Goal: Use online tool/utility: Utilize a website feature to perform a specific function

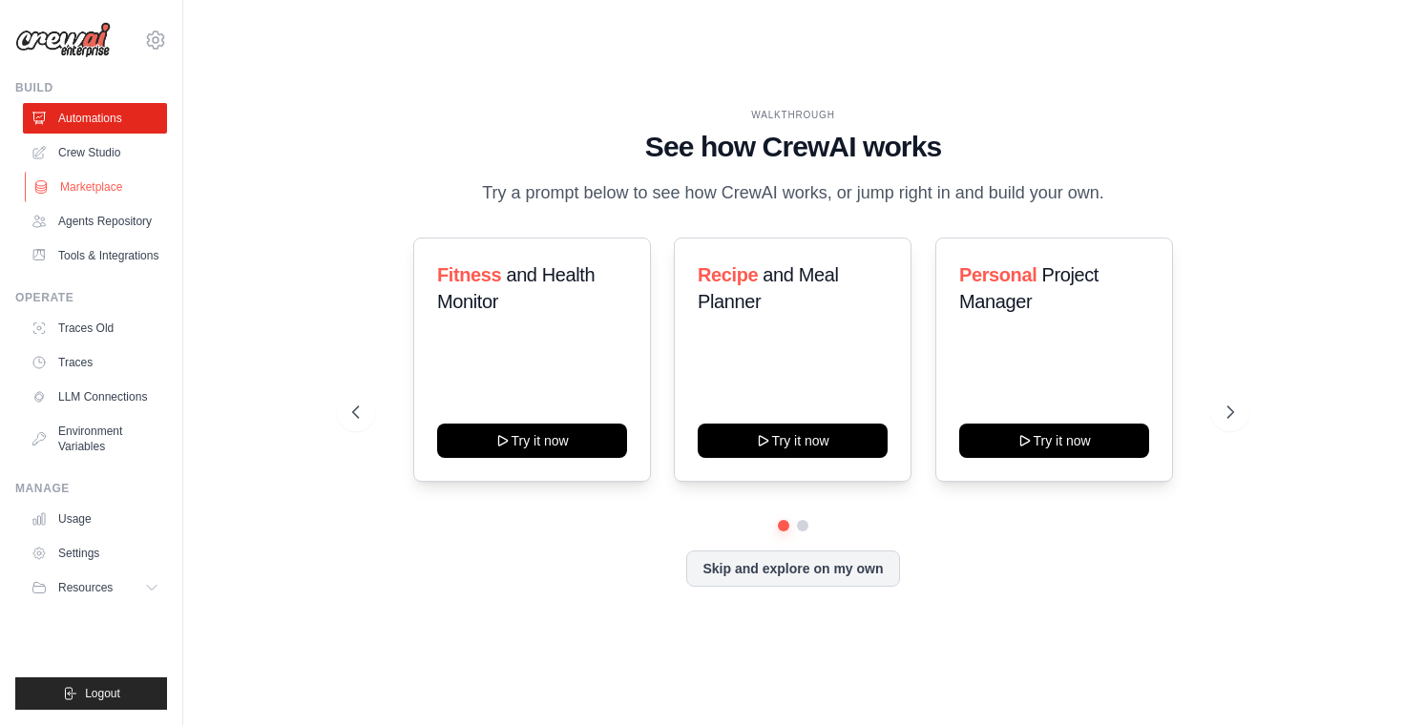
click at [122, 190] on link "Marketplace" at bounding box center [97, 187] width 144 height 31
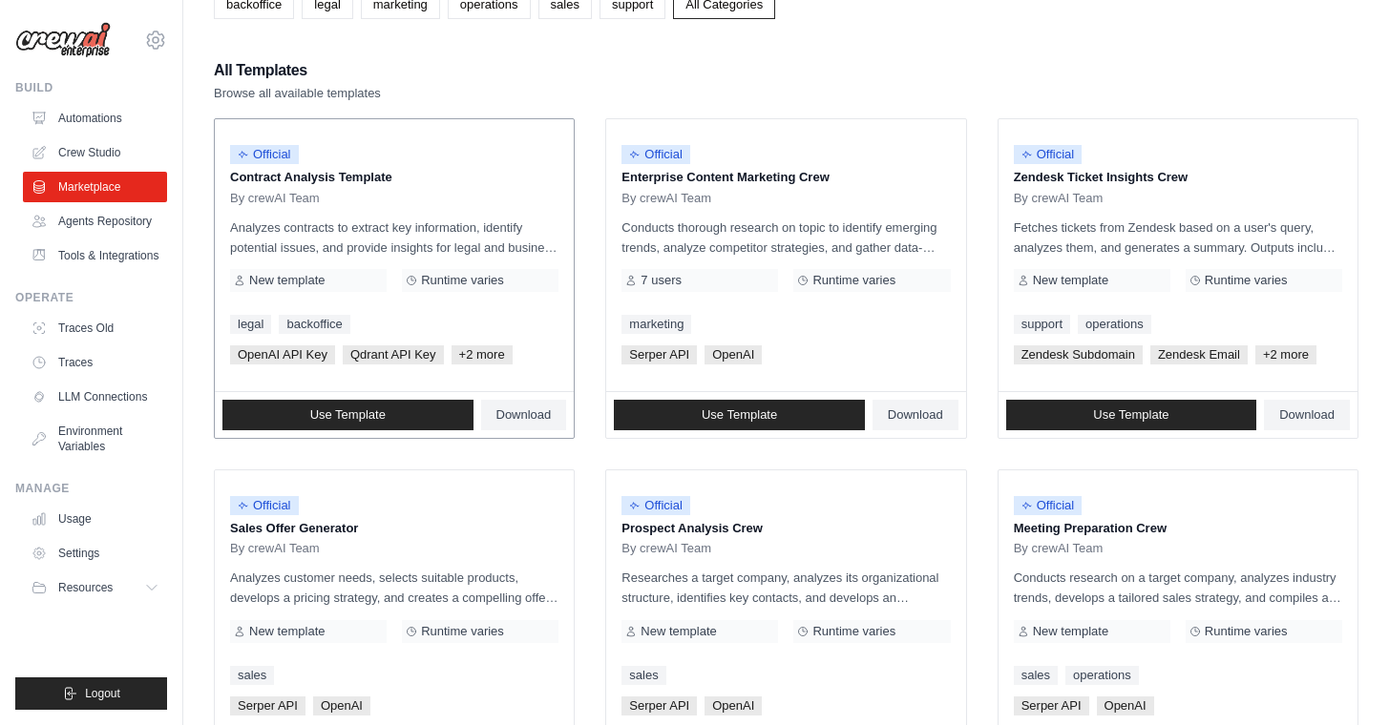
scroll to position [179, 0]
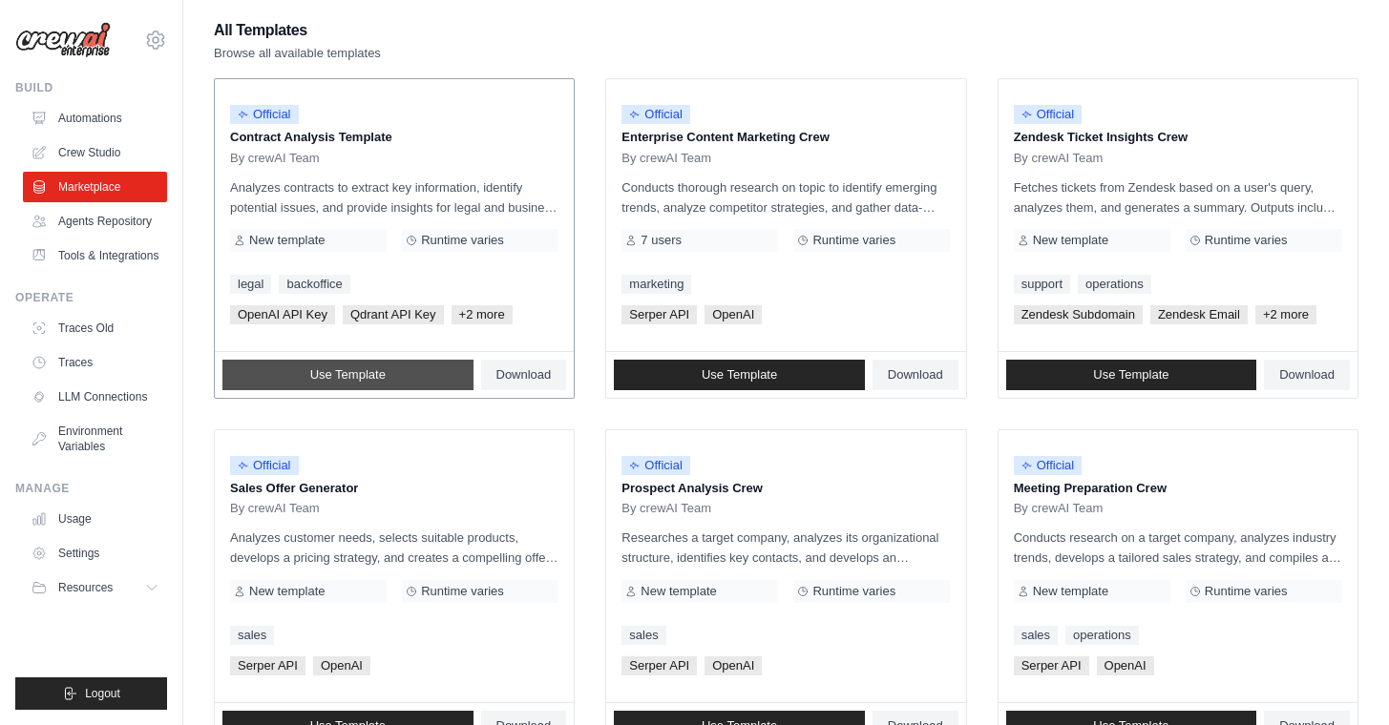
click at [316, 369] on span "Use Template" at bounding box center [347, 374] width 75 height 15
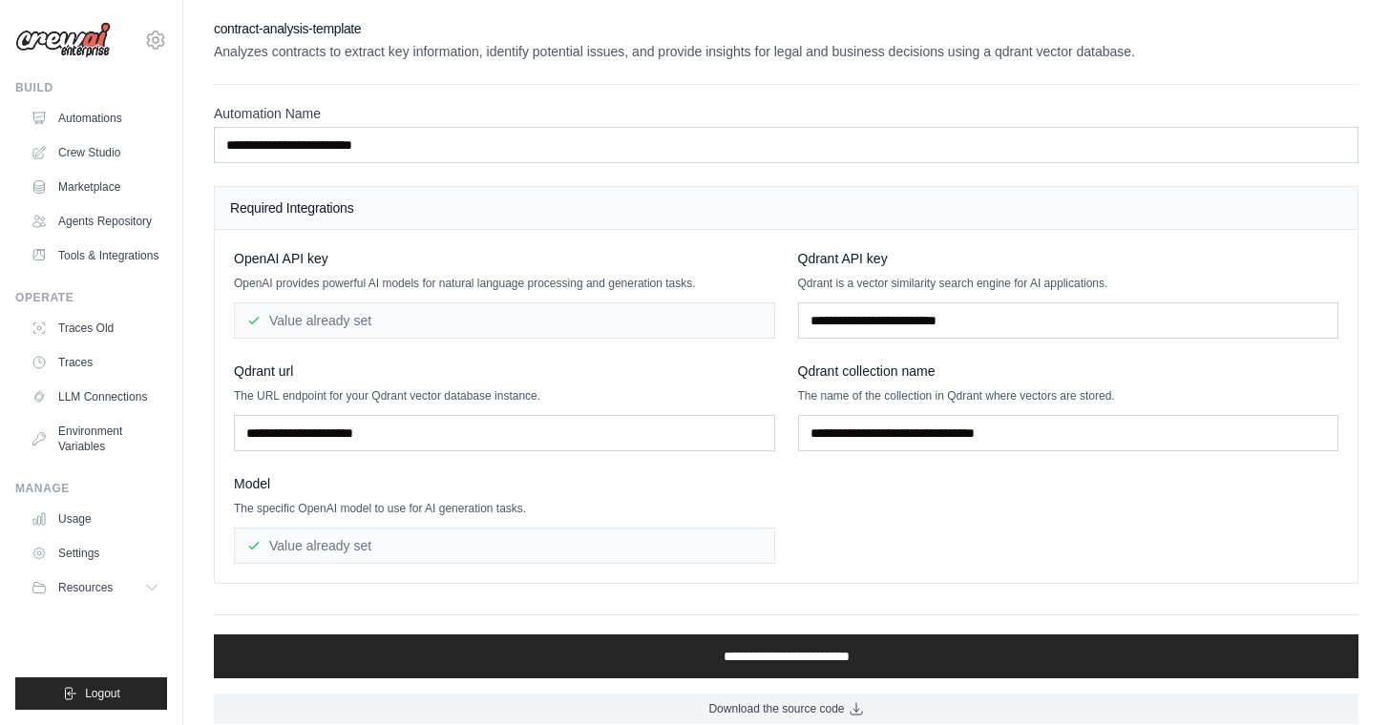
scroll to position [18, 0]
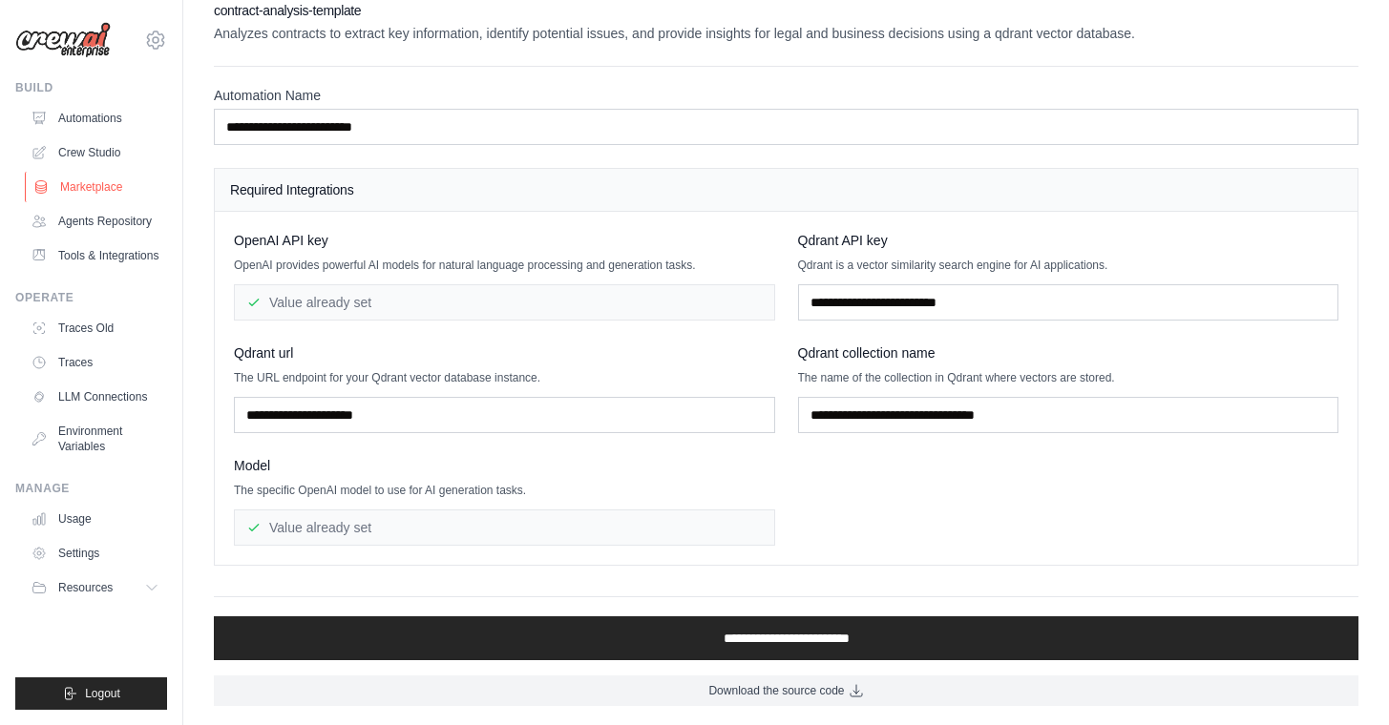
click at [118, 184] on link "Marketplace" at bounding box center [97, 187] width 144 height 31
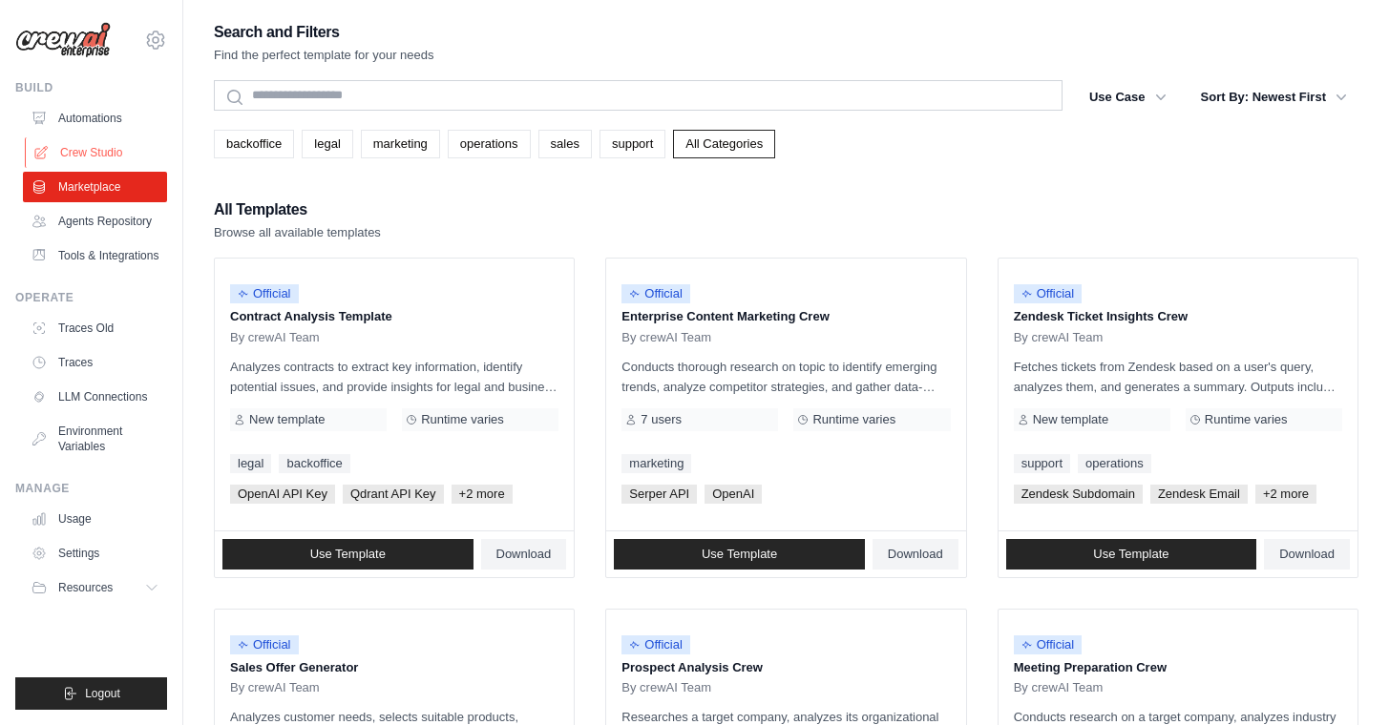
click at [113, 148] on link "Crew Studio" at bounding box center [97, 152] width 144 height 31
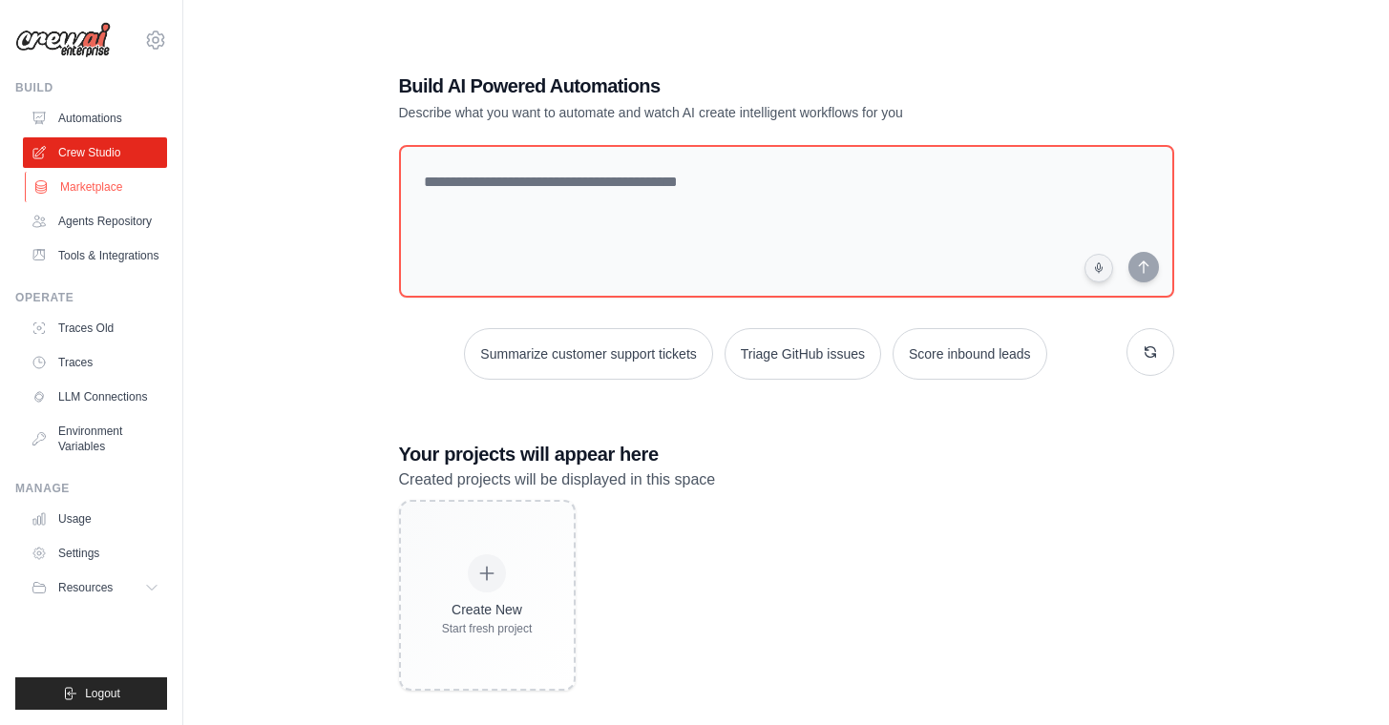
click at [117, 181] on link "Marketplace" at bounding box center [97, 187] width 144 height 31
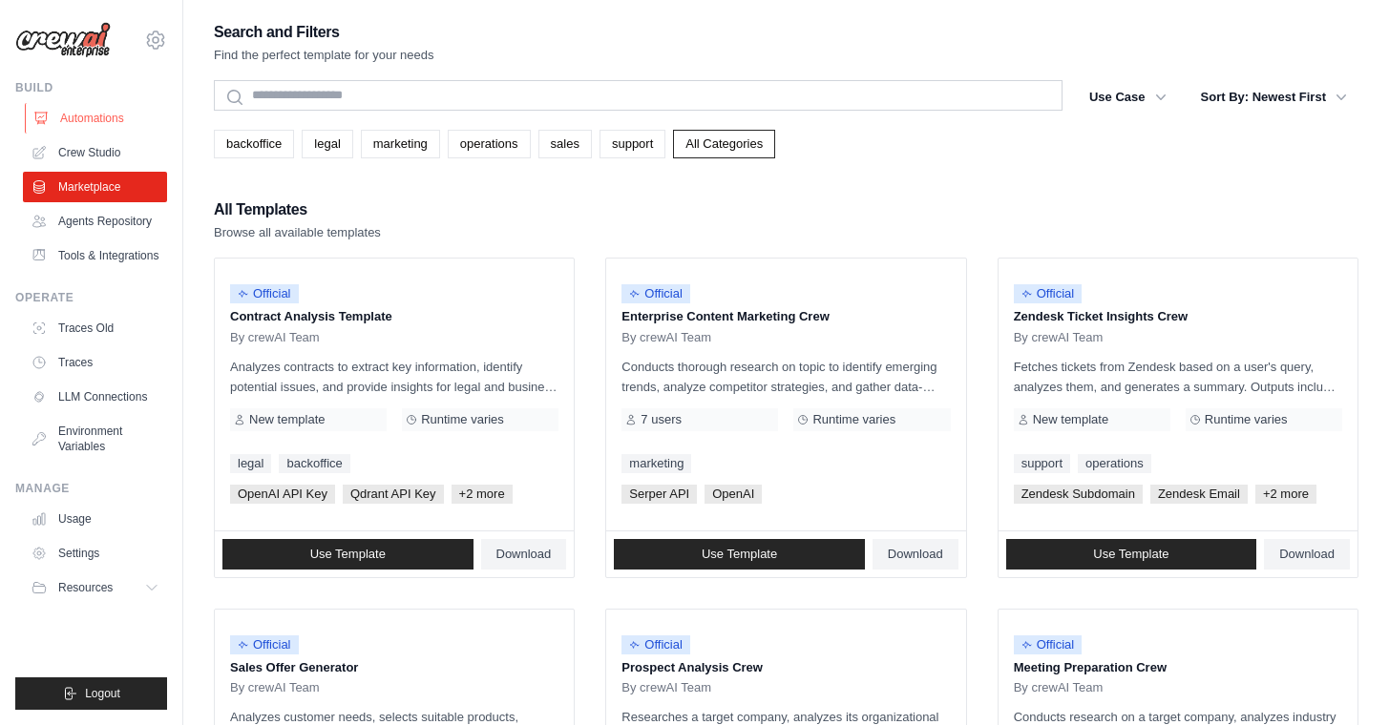
click at [126, 119] on link "Automations" at bounding box center [97, 118] width 144 height 31
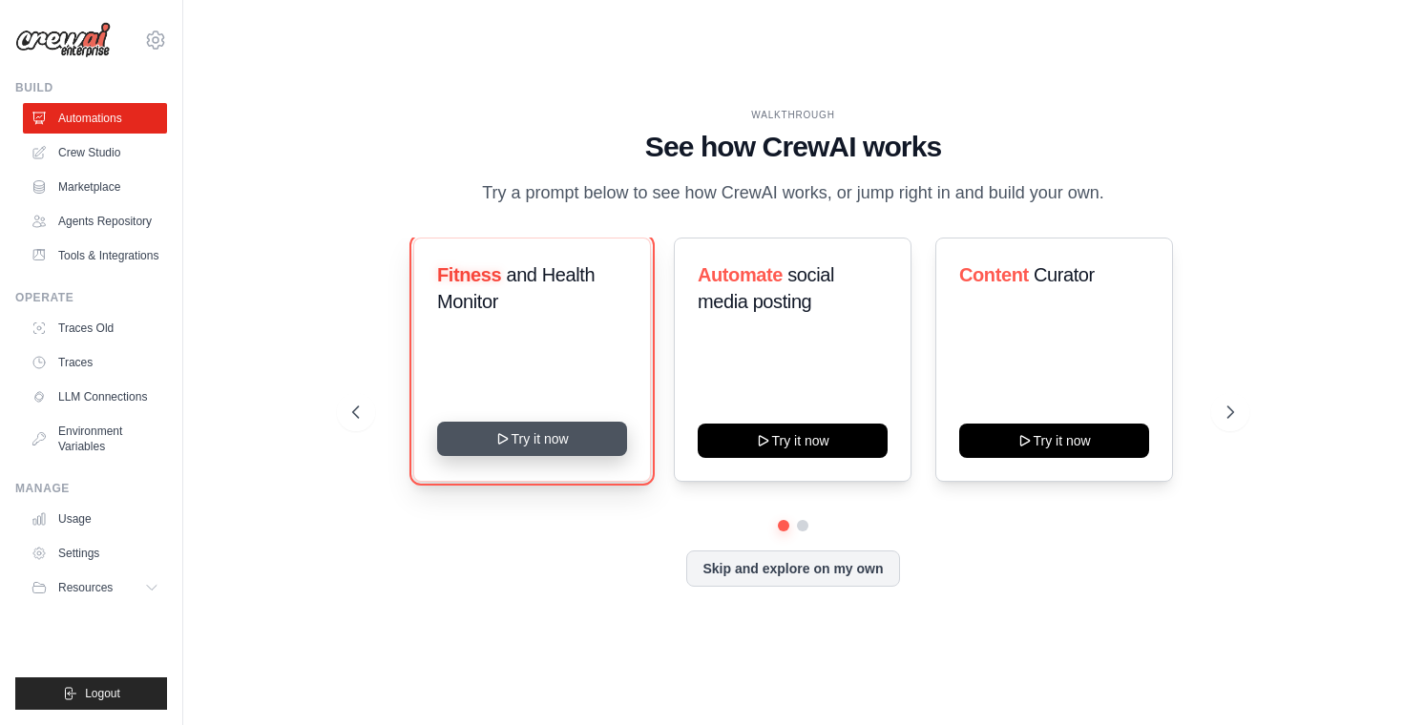
click at [513, 451] on button "Try it now" at bounding box center [532, 439] width 190 height 34
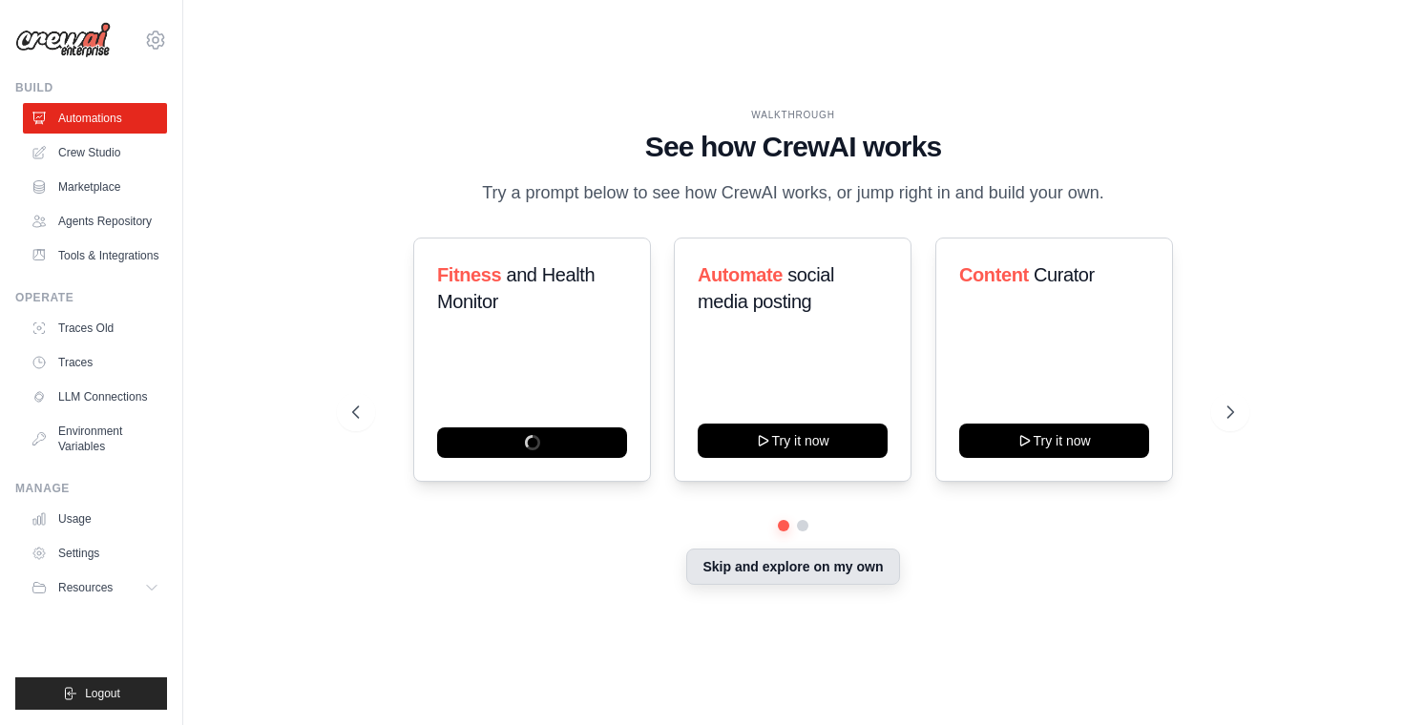
click at [711, 584] on button "Skip and explore on my own" at bounding box center [792, 567] width 213 height 36
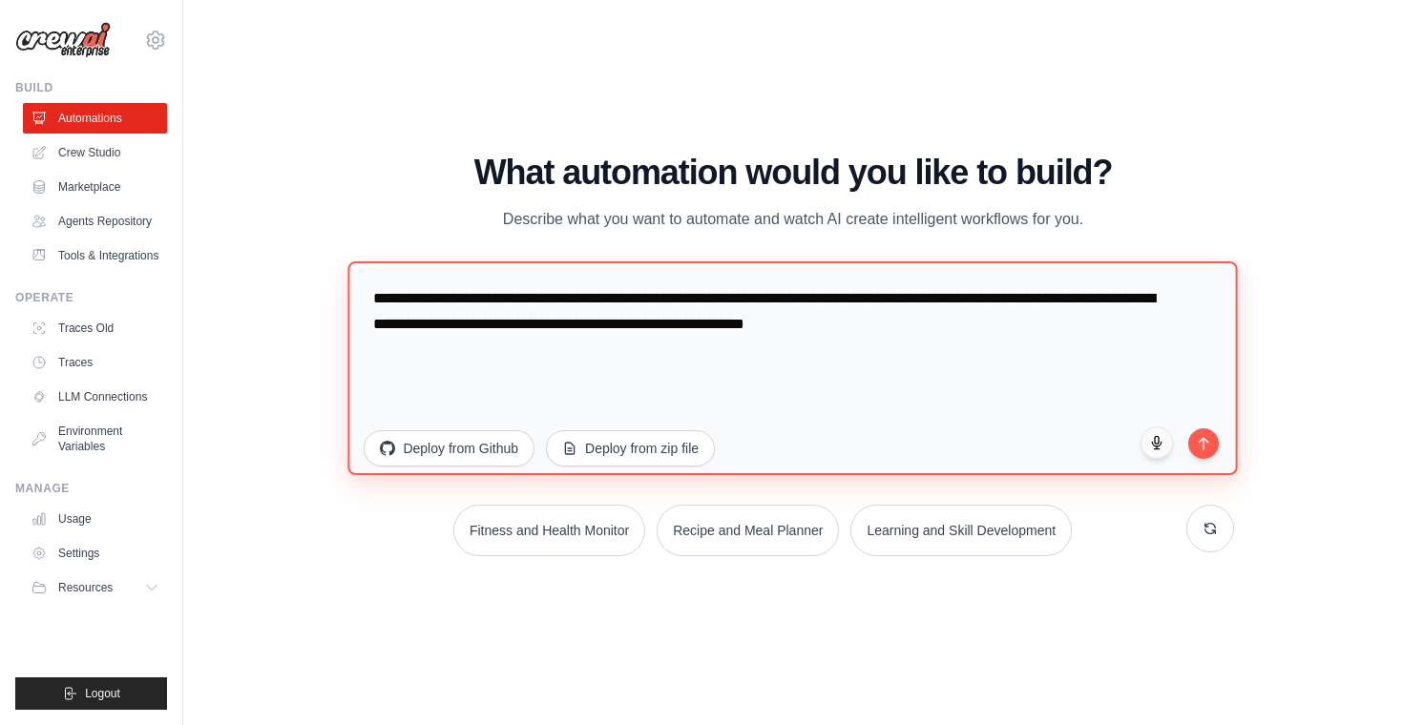
click at [710, 349] on textarea "**********" at bounding box center [792, 368] width 889 height 214
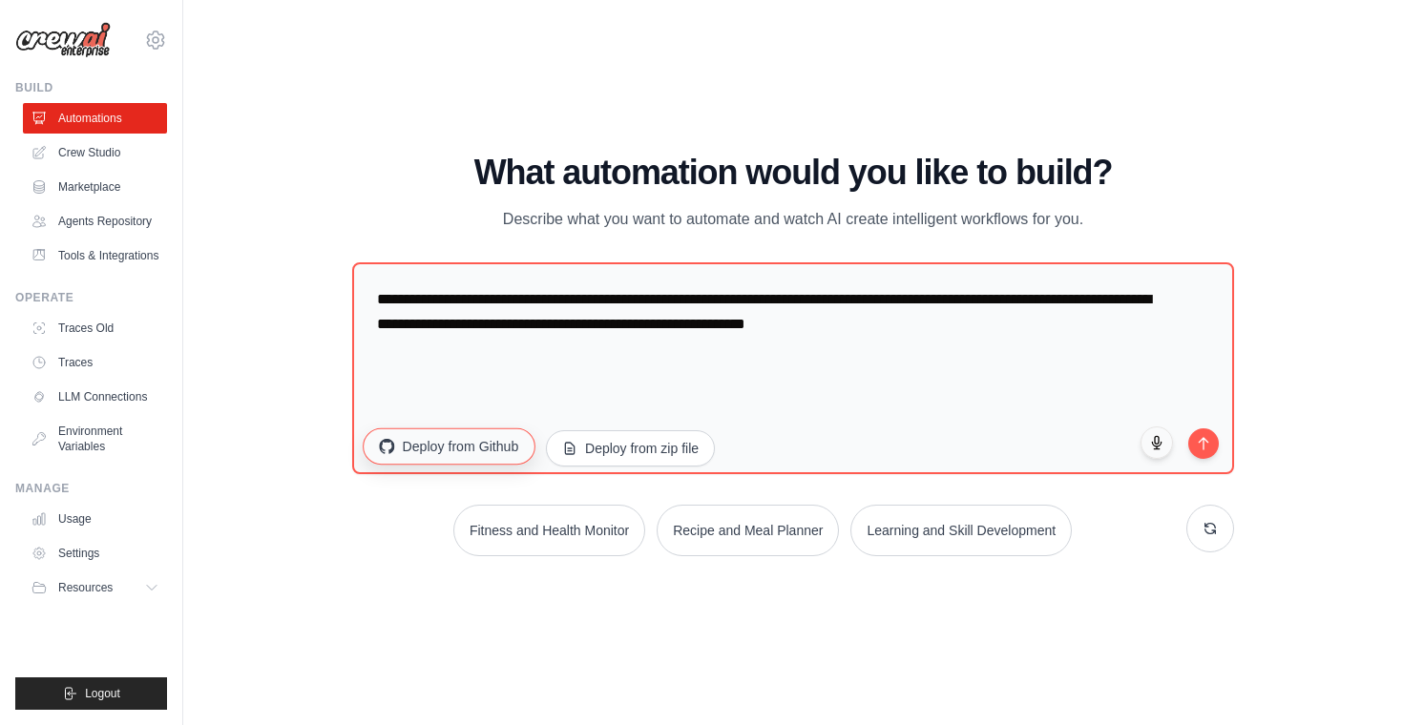
click at [481, 448] on button "Deploy from Github" at bounding box center [450, 447] width 172 height 36
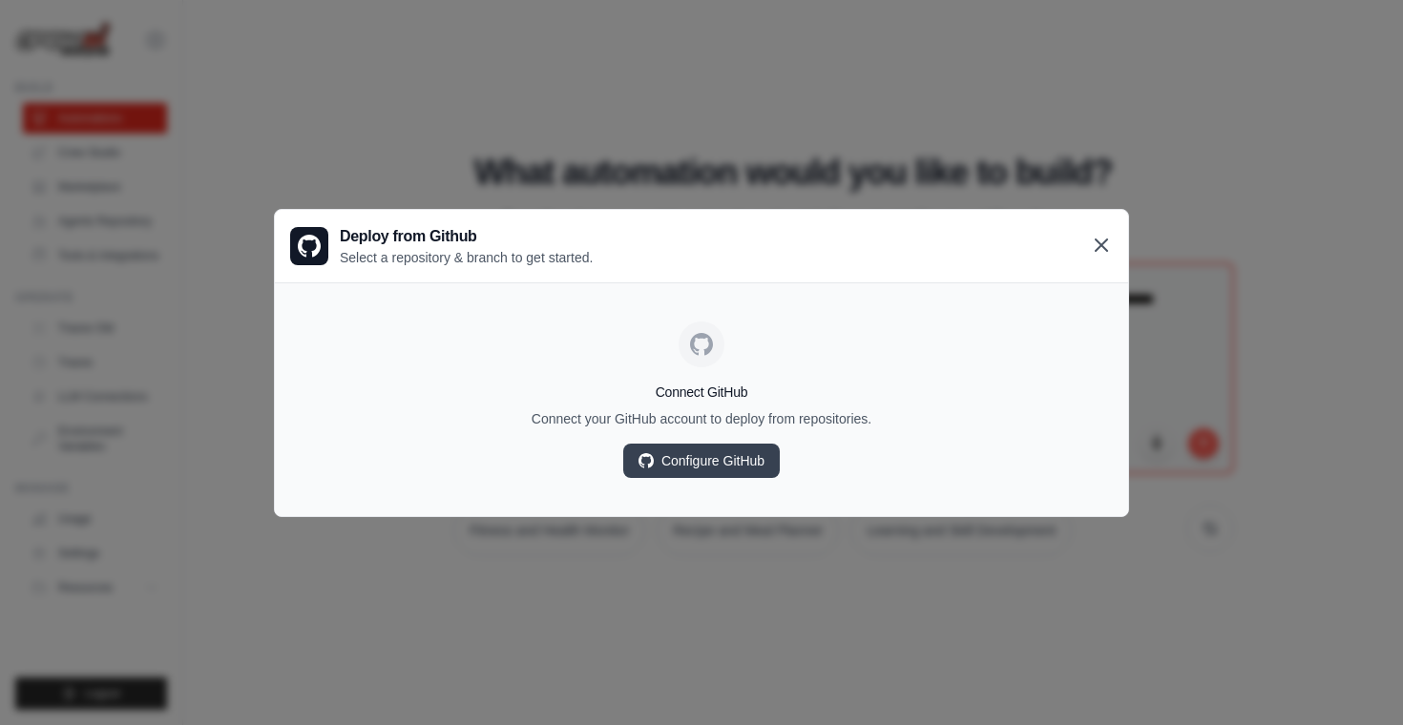
click at [1102, 248] on icon at bounding box center [1101, 245] width 23 height 23
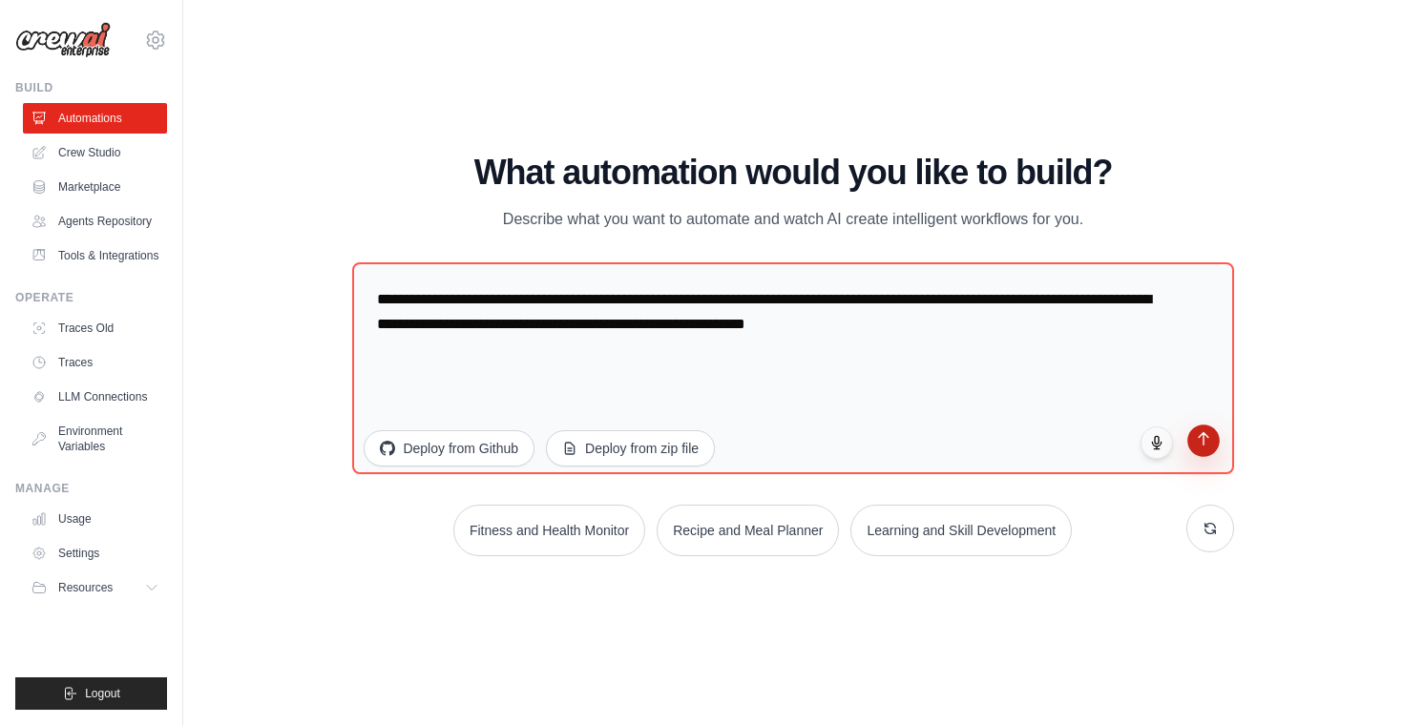
click at [1200, 453] on button "submit" at bounding box center [1203, 441] width 32 height 32
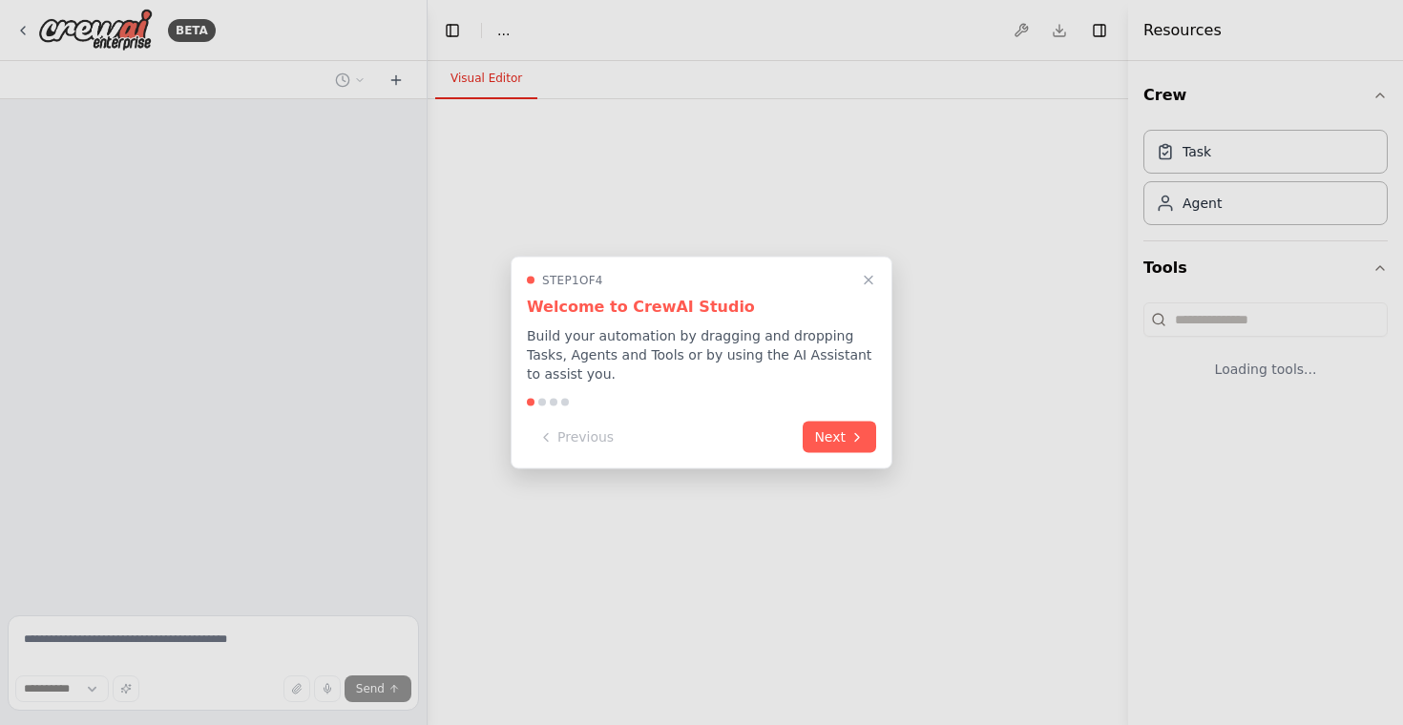
select select "****"
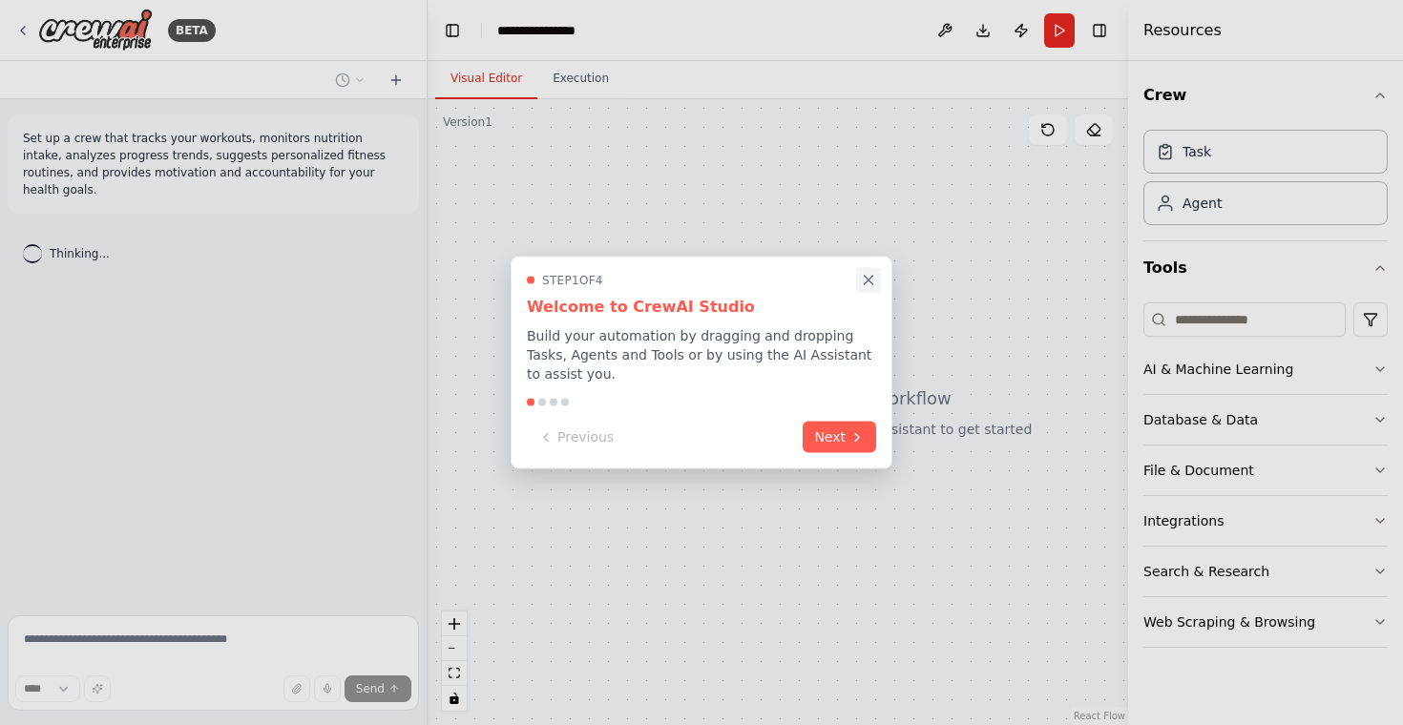
click at [873, 282] on icon "Close walkthrough" at bounding box center [868, 280] width 17 height 17
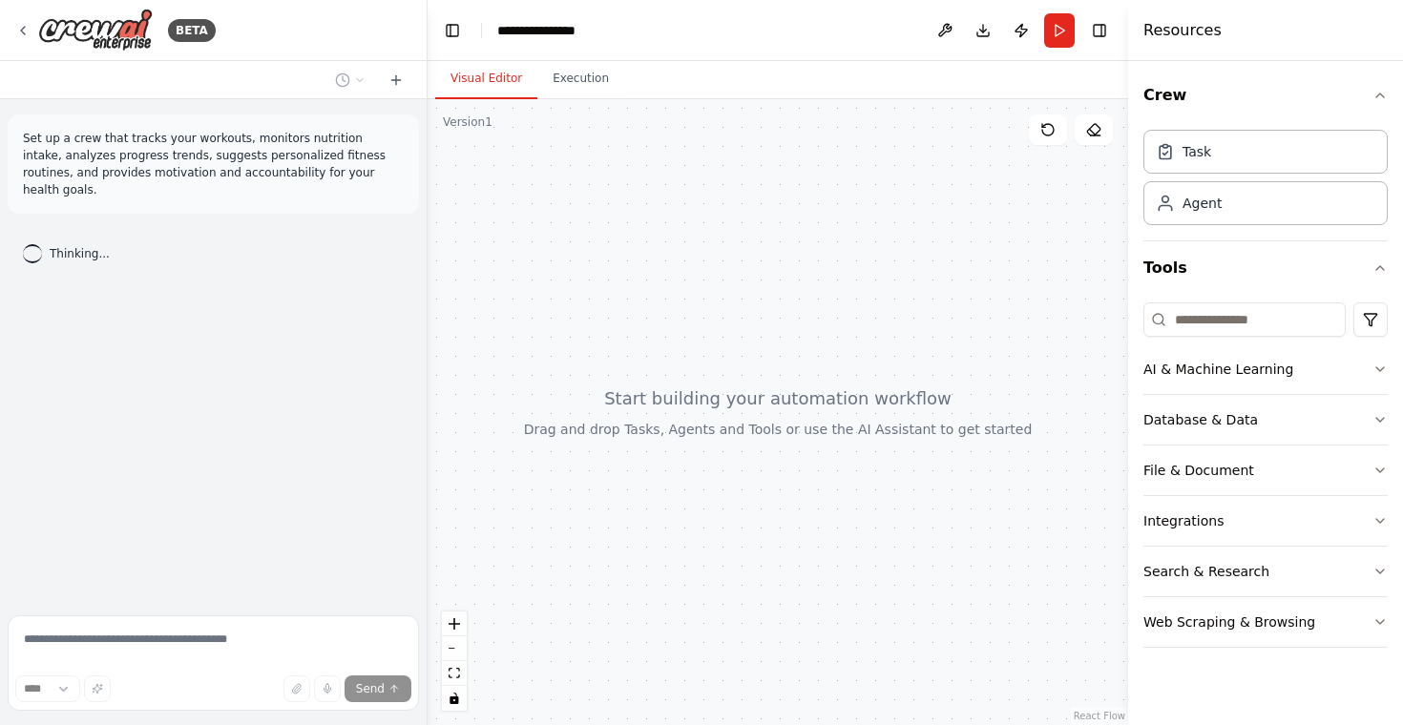
click at [31, 241] on div at bounding box center [32, 254] width 26 height 26
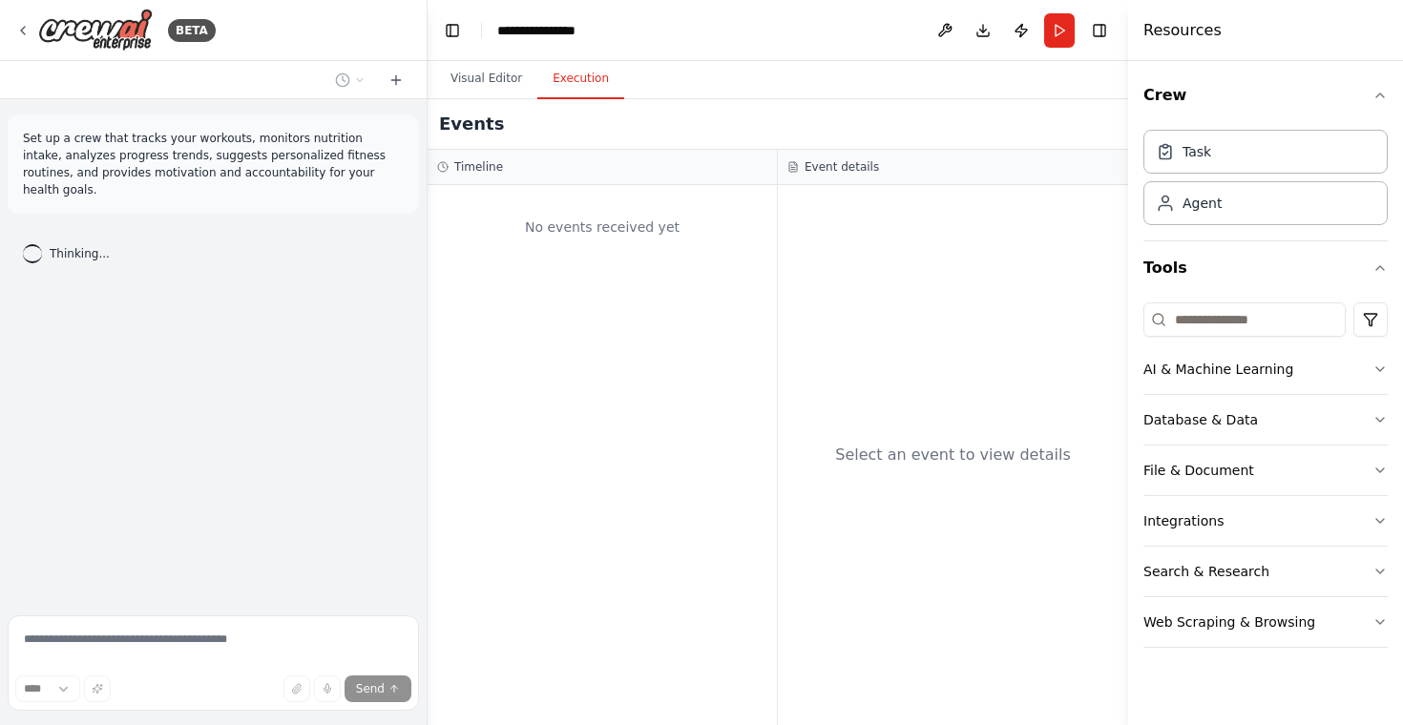
click at [561, 76] on button "Execution" at bounding box center [580, 79] width 87 height 40
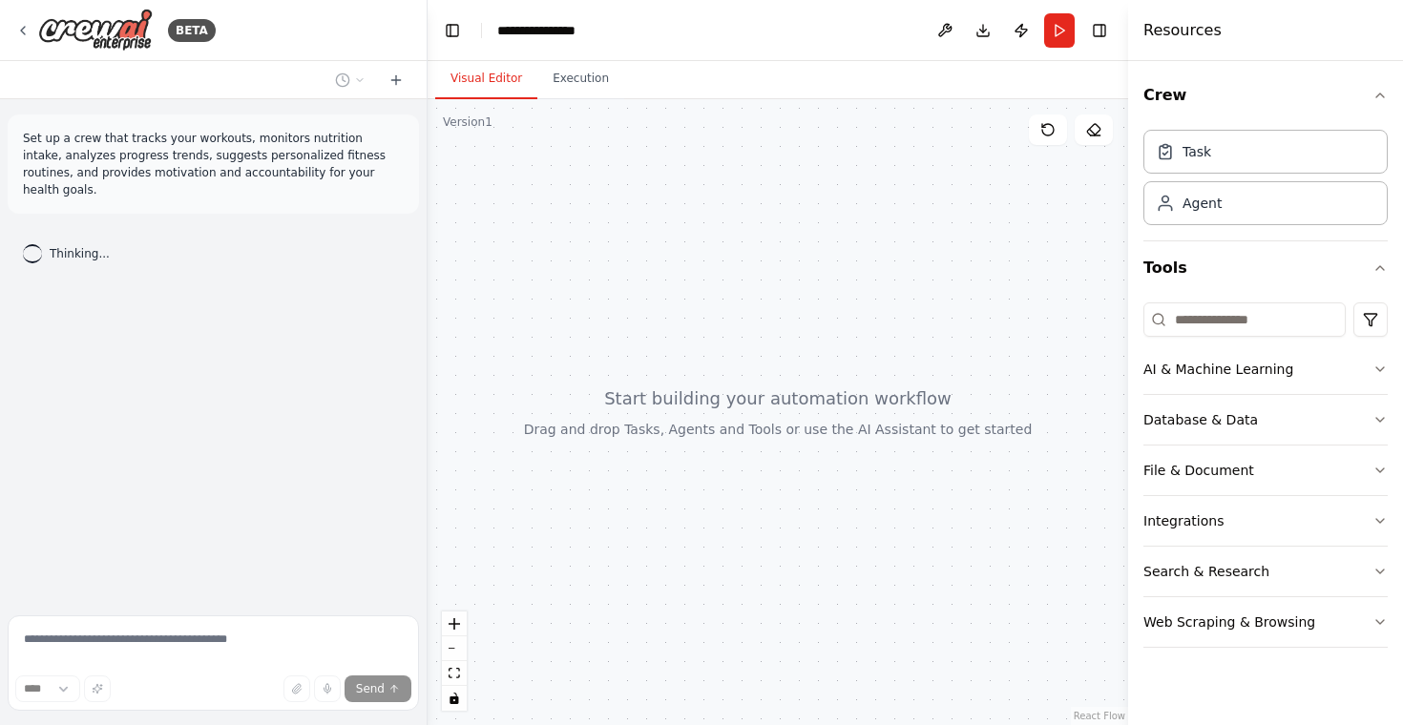
click at [483, 75] on button "Visual Editor" at bounding box center [486, 79] width 102 height 40
